Goal: Information Seeking & Learning: Learn about a topic

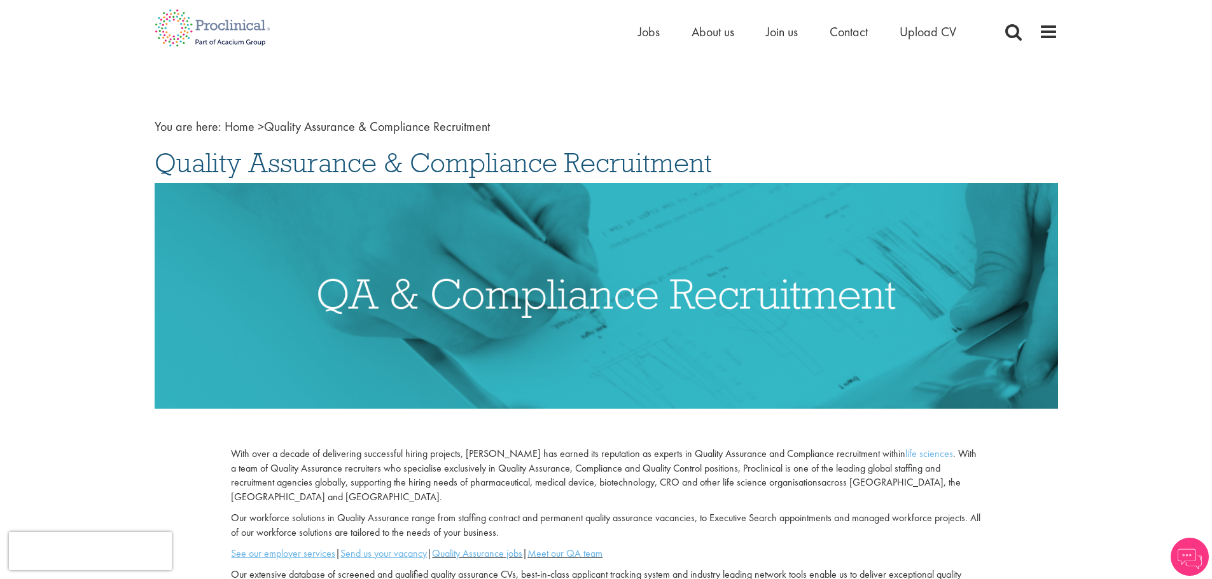
drag, startPoint x: 164, startPoint y: 163, endPoint x: 624, endPoint y: 160, distance: 459.8
click at [624, 160] on span "Quality Assurance & Compliance Recruitment" at bounding box center [433, 163] width 557 height 34
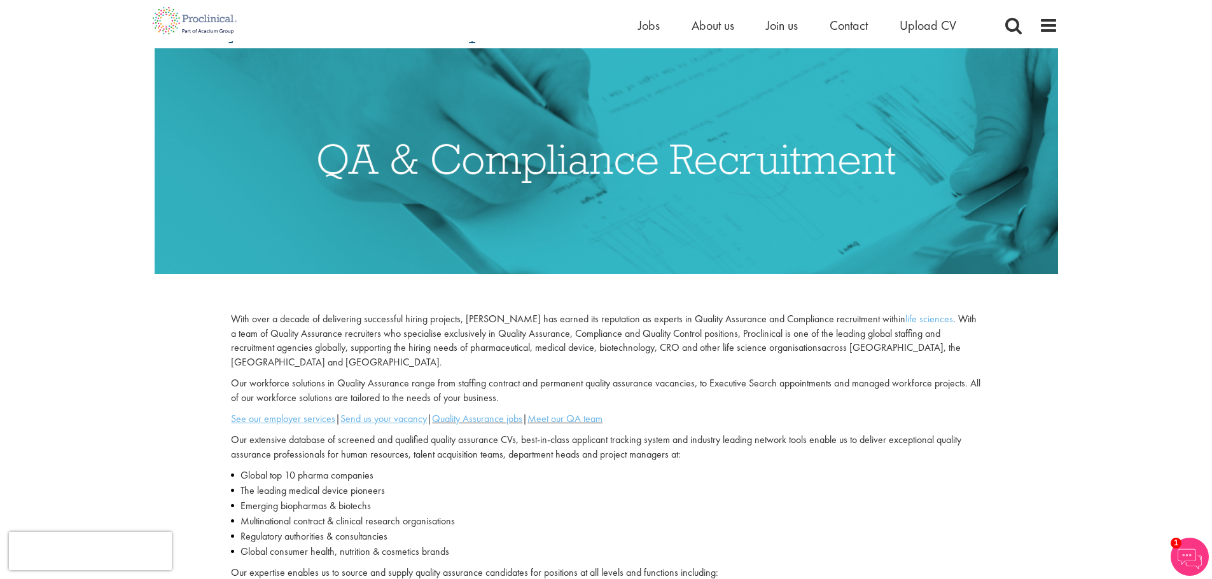
scroll to position [127, 0]
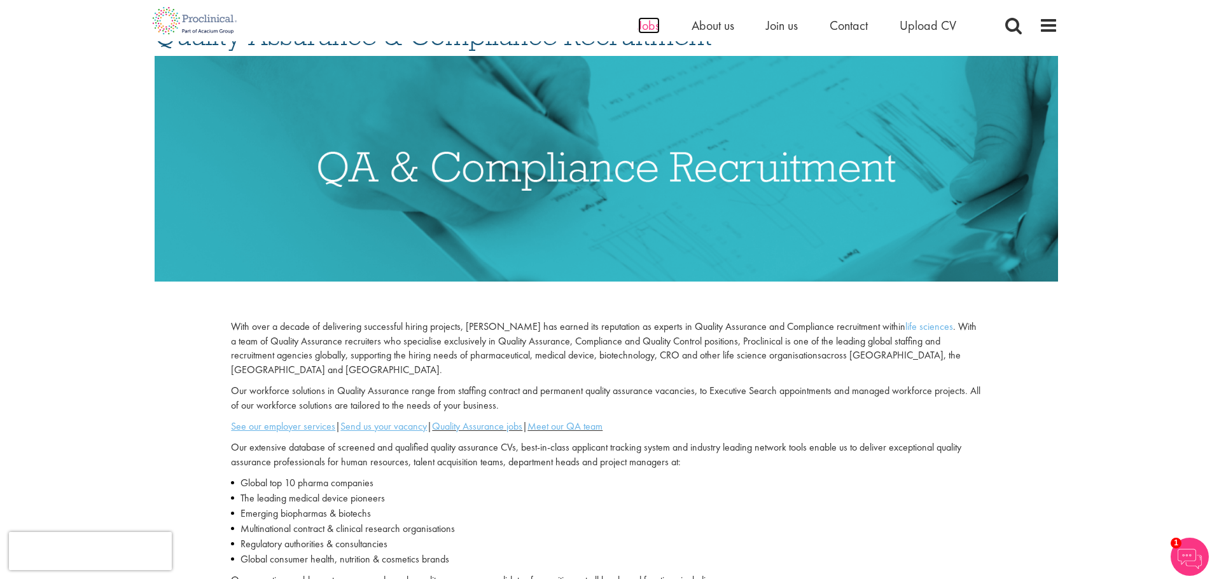
click at [638, 26] on span "Jobs" at bounding box center [649, 25] width 22 height 17
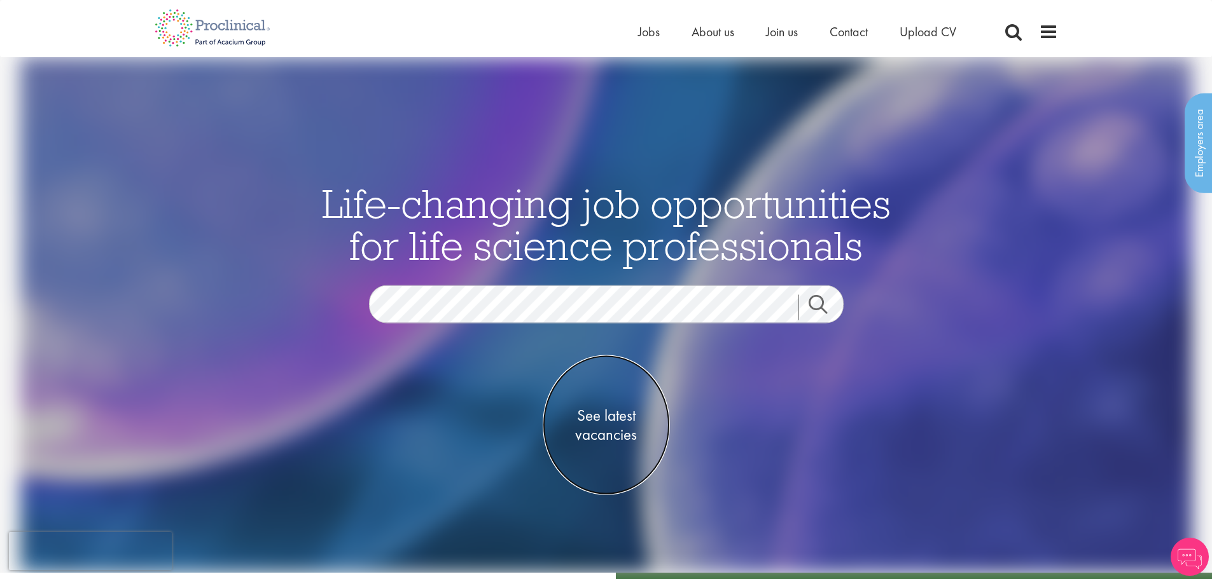
click at [605, 436] on span "See latest vacancies" at bounding box center [606, 425] width 127 height 38
